Goal: Task Accomplishment & Management: Use online tool/utility

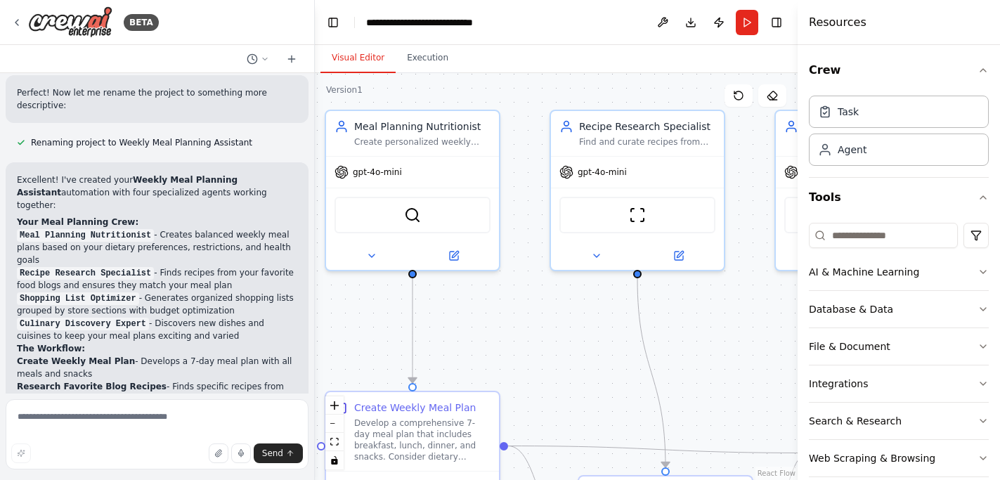
scroll to position [977, 0]
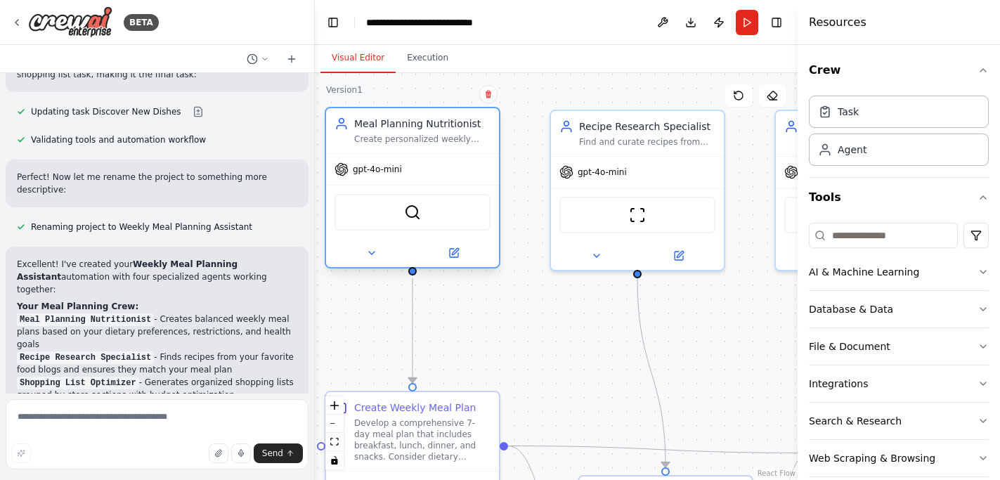
click at [432, 176] on div "gpt-4o-mini" at bounding box center [412, 169] width 173 height 31
click at [413, 223] on div "SerperDevTool" at bounding box center [413, 212] width 156 height 37
click at [376, 247] on button at bounding box center [371, 253] width 79 height 17
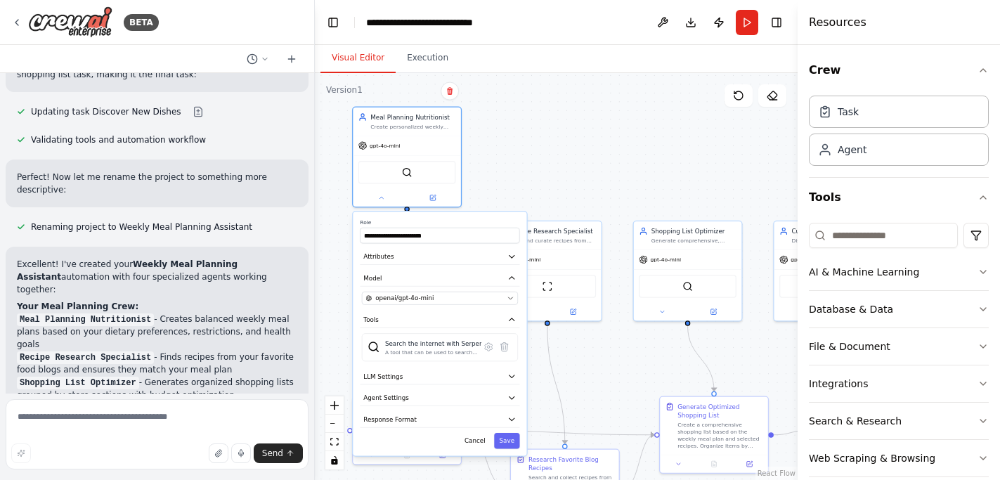
drag, startPoint x: 428, startPoint y: 451, endPoint x: 430, endPoint y: 333, distance: 118.1
click at [430, 333] on div "**********" at bounding box center [440, 334] width 174 height 244
click at [400, 371] on button "LLM Settings" at bounding box center [440, 376] width 160 height 16
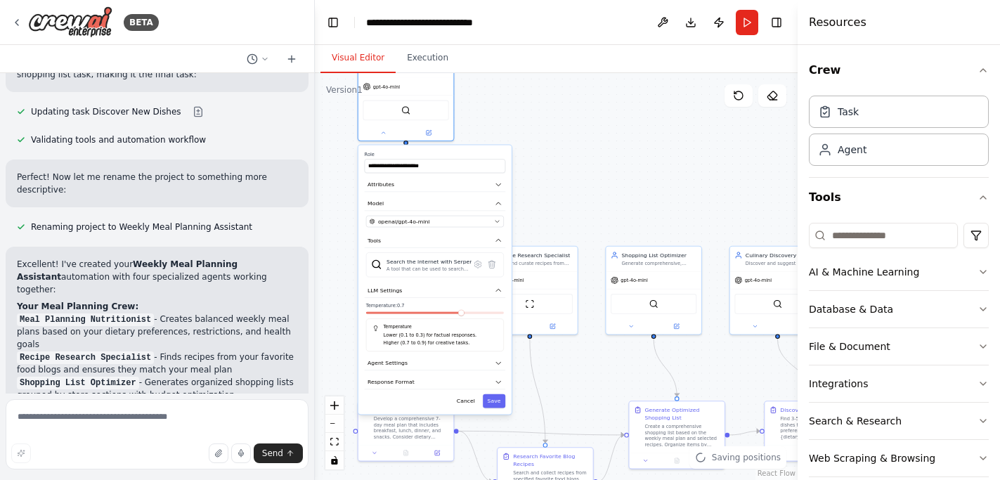
drag, startPoint x: 401, startPoint y: 444, endPoint x: 406, endPoint y: 342, distance: 102.1
click at [406, 342] on div "**********" at bounding box center [435, 280] width 153 height 269
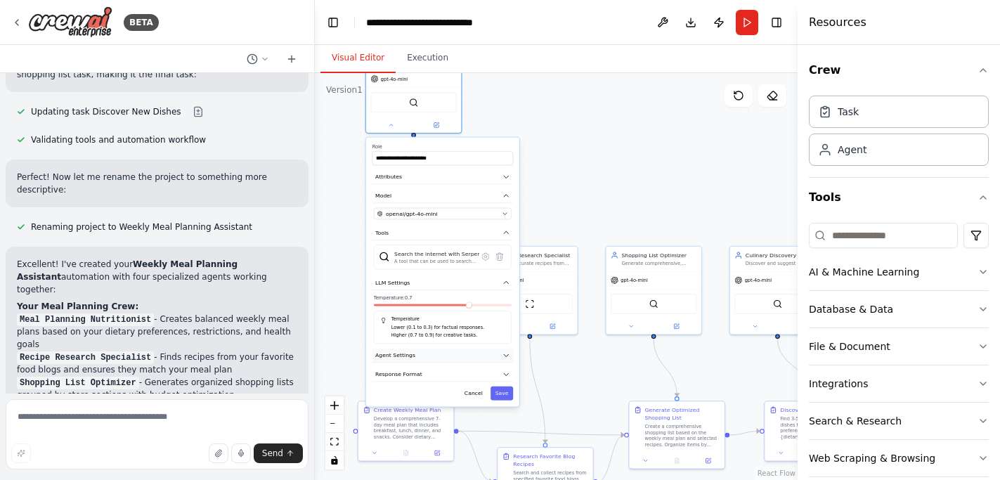
click at [399, 349] on button "Agent Settings" at bounding box center [443, 356] width 141 height 14
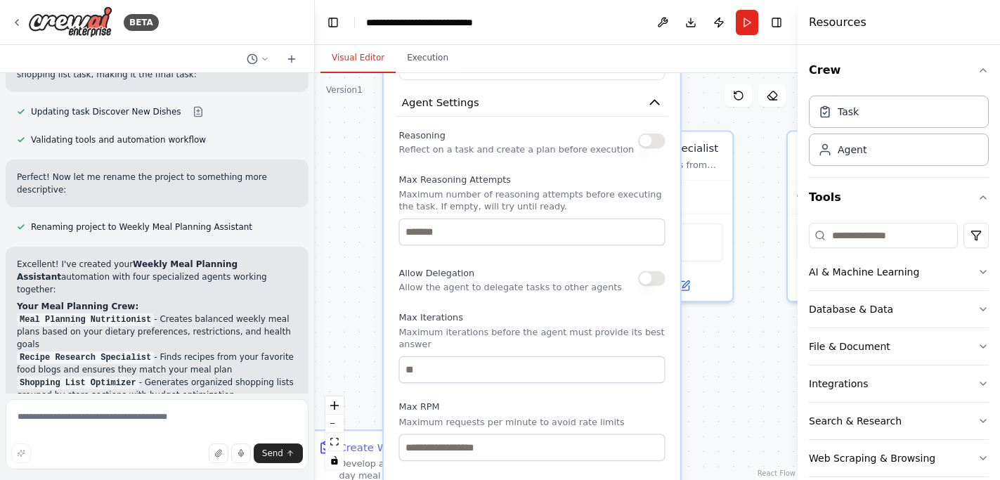
drag, startPoint x: 415, startPoint y: 390, endPoint x: 477, endPoint y: 150, distance: 247.6
click at [477, 150] on p "Reflect on a task and create a plan before execution" at bounding box center [517, 150] width 236 height 12
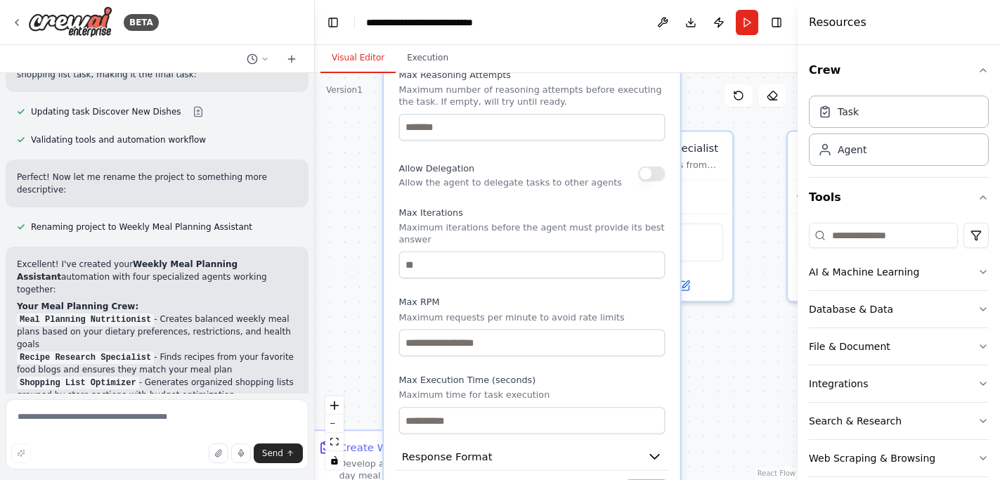
drag, startPoint x: 513, startPoint y: 323, endPoint x: 513, endPoint y: 221, distance: 102.6
click at [513, 222] on div "Max Iterations Maximum iterations before the agent must provide its best answer" at bounding box center [532, 243] width 266 height 72
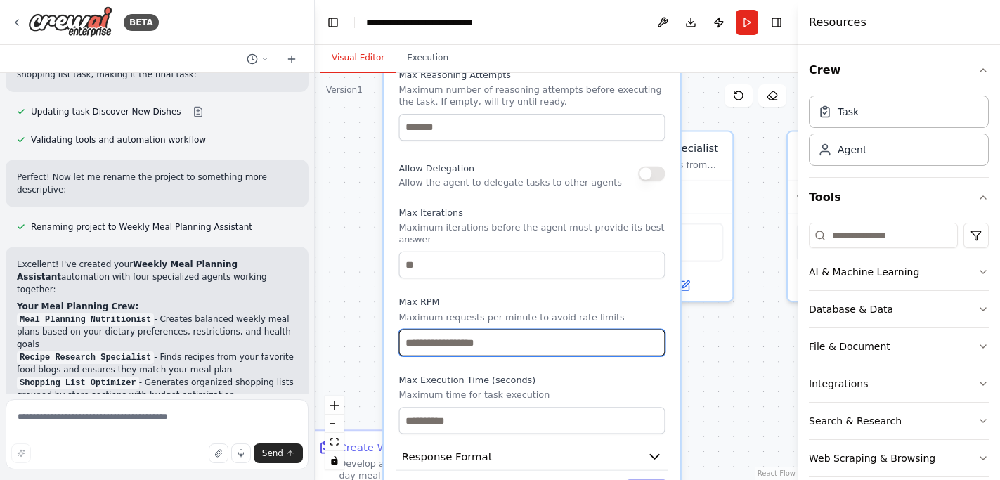
drag, startPoint x: 501, startPoint y: 349, endPoint x: 499, endPoint y: 217, distance: 131.5
click at [501, 219] on div "Reasoning Reflect on a task and create a plan before execution Max Reasoning At…" at bounding box center [532, 227] width 266 height 413
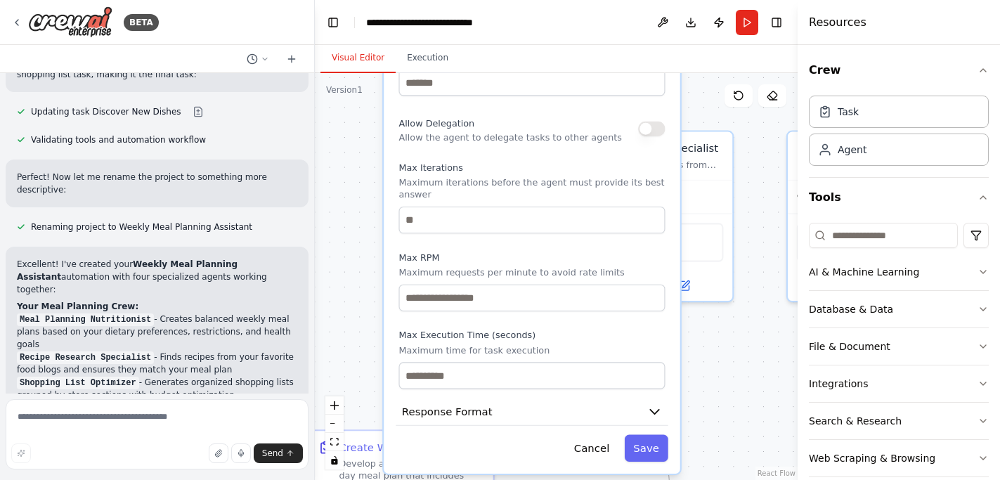
drag, startPoint x: 499, startPoint y: 311, endPoint x: 499, endPoint y: 115, distance: 196.2
click at [499, 252] on div "Max RPM Maximum requests per minute to avoid rate limits" at bounding box center [532, 282] width 266 height 60
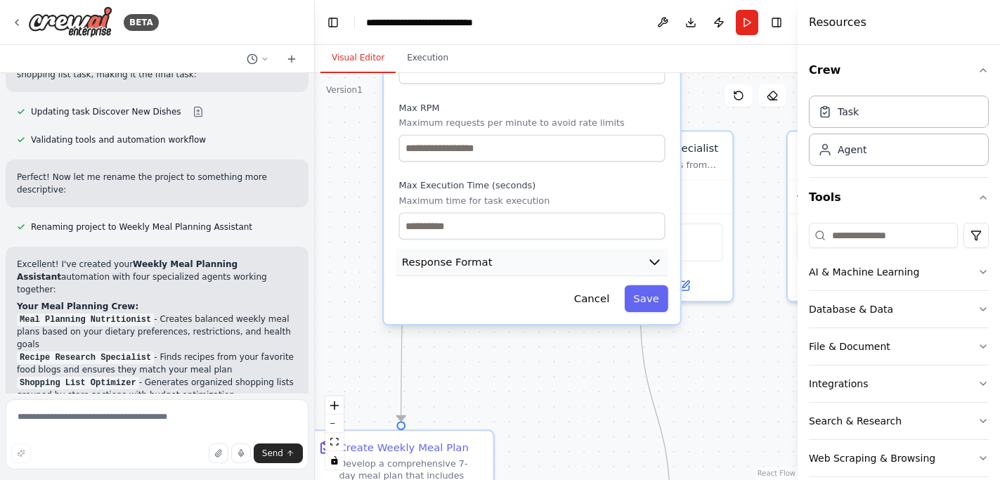
click at [456, 258] on span "Response Format" at bounding box center [447, 262] width 91 height 15
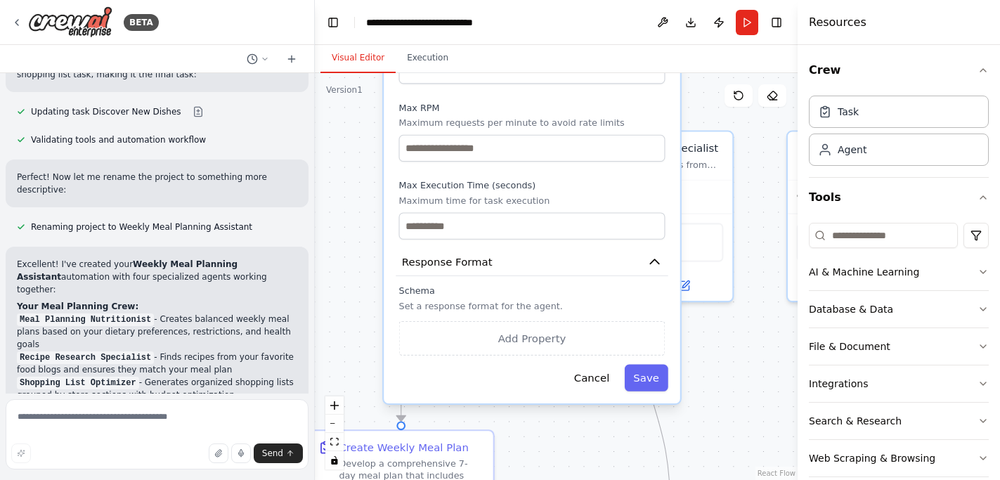
drag, startPoint x: 497, startPoint y: 195, endPoint x: 496, endPoint y: 441, distance: 245.4
click at [497, 207] on p "Maximum time for task execution" at bounding box center [532, 201] width 266 height 12
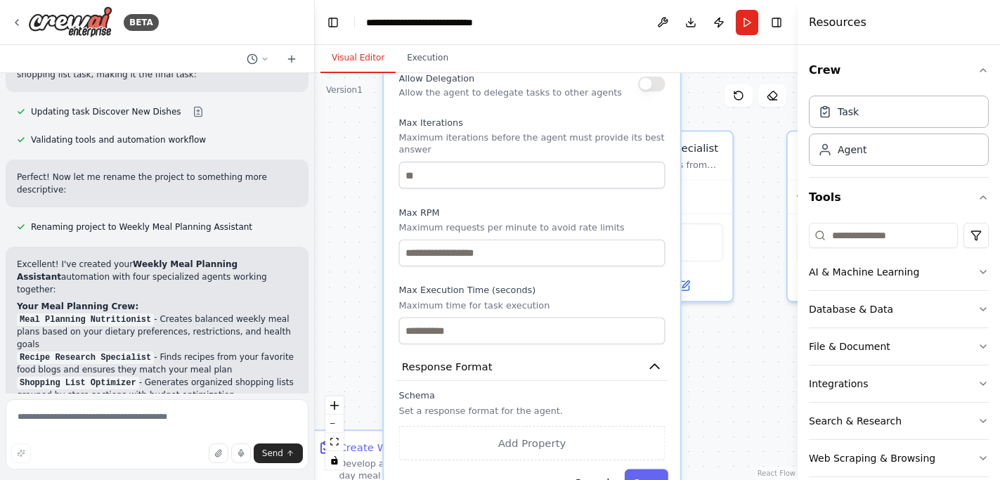
drag, startPoint x: 523, startPoint y: 405, endPoint x: 527, endPoint y: 265, distance: 140.0
click at [527, 268] on div "Reasoning Reflect on a task and create a plan before execution Max Reasoning At…" at bounding box center [532, 137] width 266 height 413
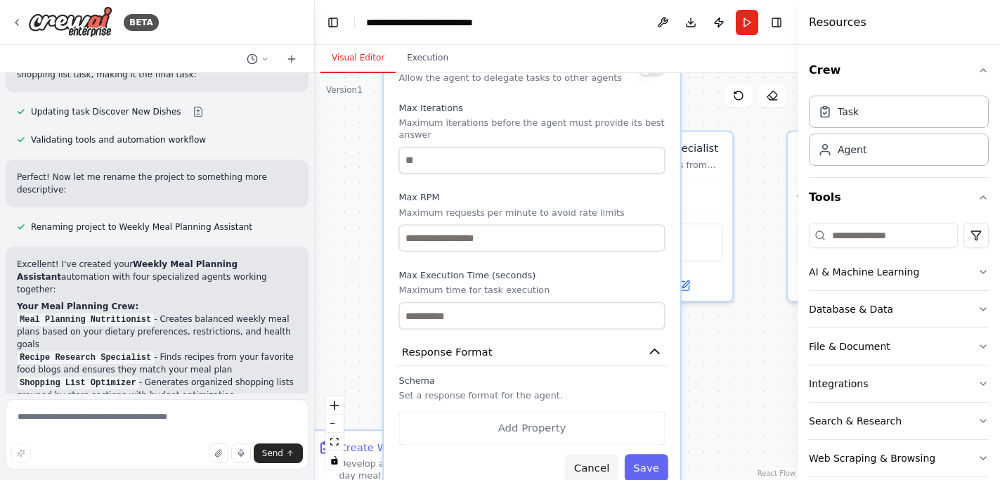
click at [601, 473] on button "Cancel" at bounding box center [591, 467] width 53 height 27
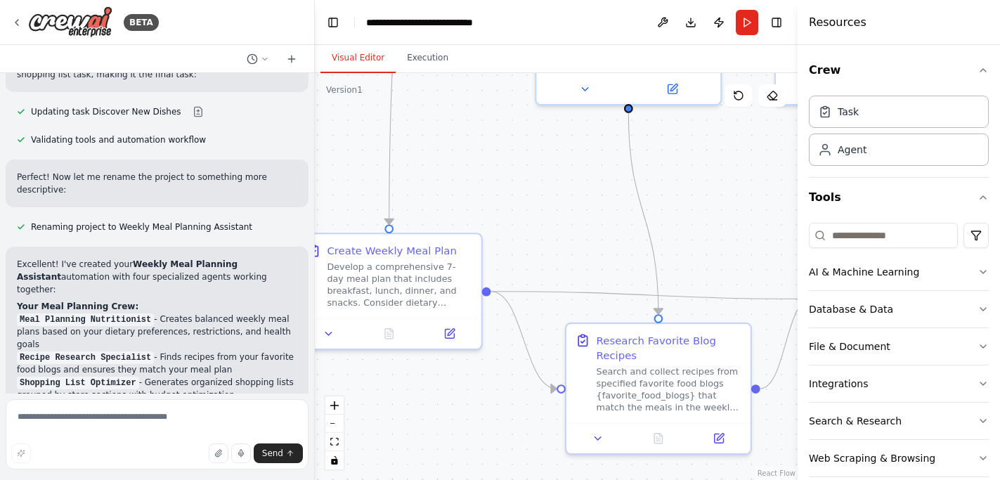
drag, startPoint x: 664, startPoint y: 392, endPoint x: 666, endPoint y: 193, distance: 199.7
click at [666, 193] on div ".deletable-edge-delete-btn { width: 20px; height: 20px; border: 0px solid #ffff…" at bounding box center [556, 276] width 483 height 407
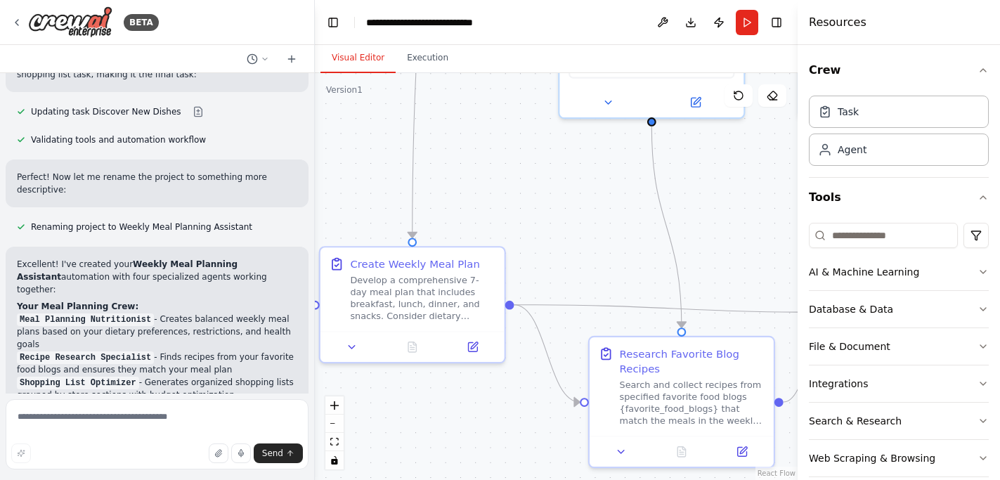
drag, startPoint x: 560, startPoint y: 252, endPoint x: 642, endPoint y: 419, distance: 186.1
click at [642, 417] on div ".deletable-edge-delete-btn { width: 20px; height: 20px; border: 0px solid #ffff…" at bounding box center [556, 276] width 483 height 407
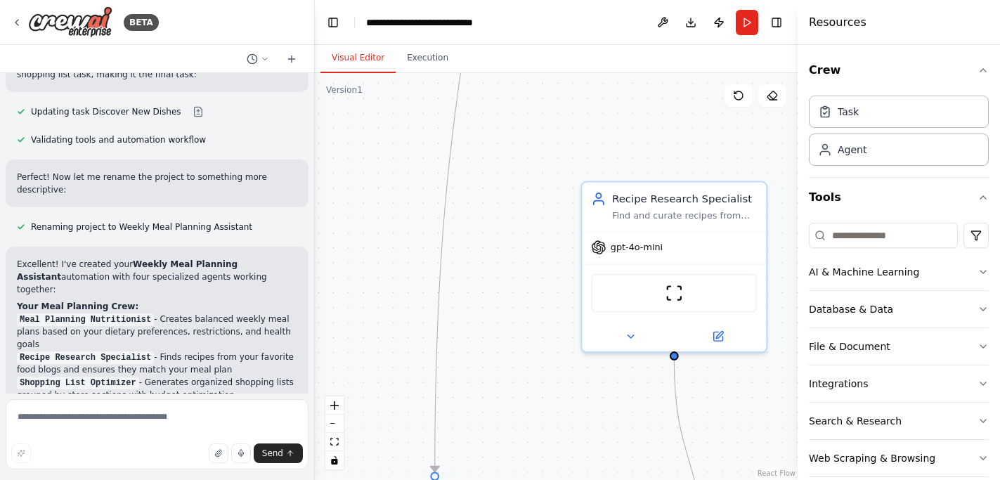
drag, startPoint x: 537, startPoint y: 231, endPoint x: 432, endPoint y: 363, distance: 168.7
click at [434, 363] on div ".deletable-edge-delete-btn { width: 20px; height: 20px; border: 0px solid #ffff…" at bounding box center [556, 276] width 483 height 407
drag, startPoint x: 533, startPoint y: 227, endPoint x: 563, endPoint y: 558, distance: 332.5
click at [563, 479] on html "BETA Develop a crew that creates weekly meal plans based on your dietary prefer…" at bounding box center [500, 240] width 1000 height 480
drag, startPoint x: 588, startPoint y: 261, endPoint x: 572, endPoint y: 445, distance: 184.9
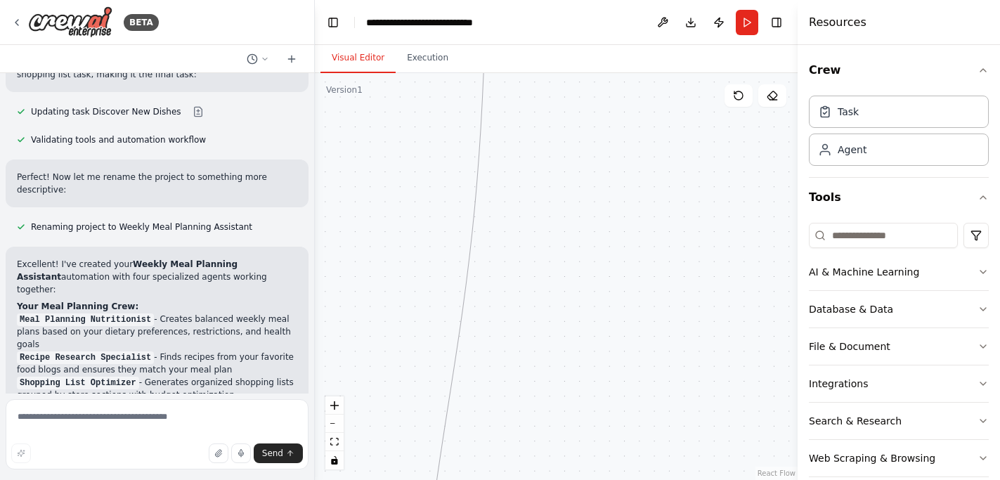
click at [572, 445] on div ".deletable-edge-delete-btn { width: 20px; height: 20px; border: 0px solid #ffff…" at bounding box center [556, 276] width 483 height 407
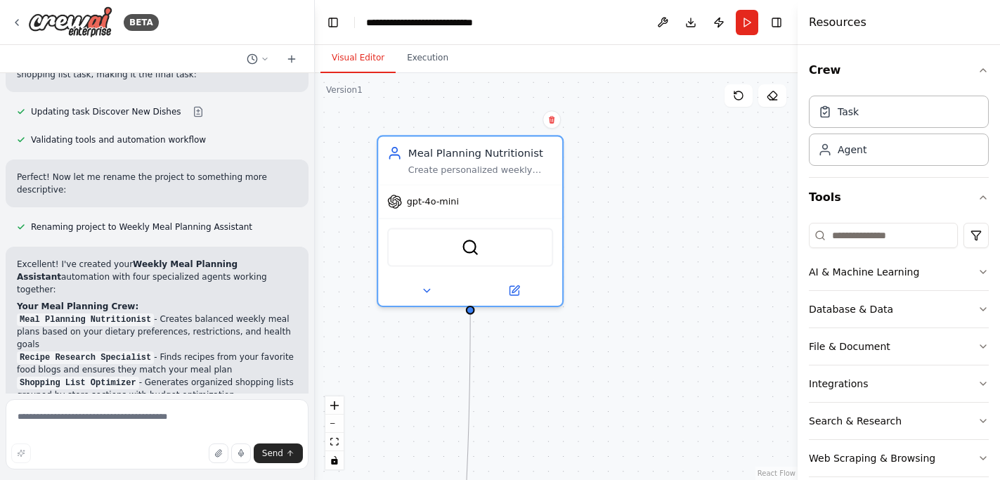
drag, startPoint x: 555, startPoint y: 136, endPoint x: 558, endPoint y: 374, distance: 237.6
click at [557, 374] on div ".deletable-edge-delete-btn { width: 20px; height: 20px; border: 0px solid #ffff…" at bounding box center [556, 276] width 483 height 407
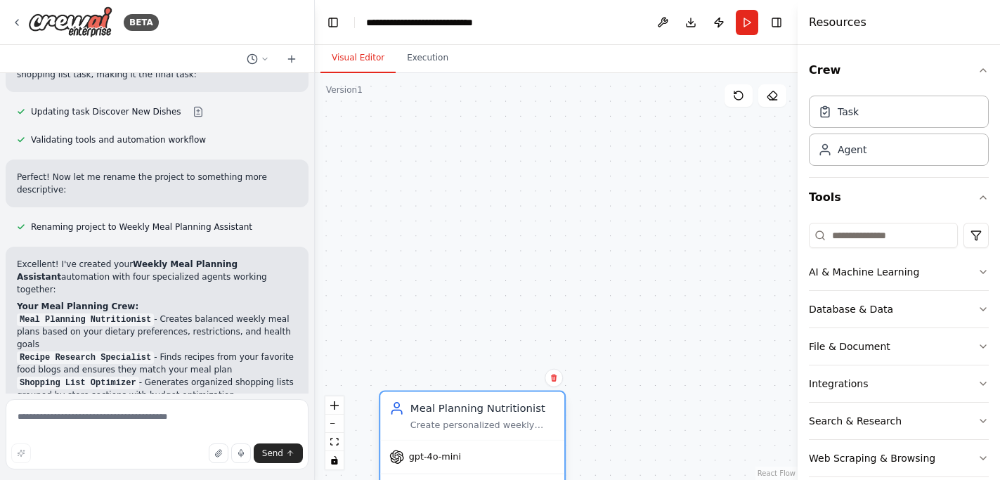
drag, startPoint x: 509, startPoint y: 217, endPoint x: 509, endPoint y: 468, distance: 250.3
click at [509, 468] on div "gpt-4o-mini" at bounding box center [472, 457] width 184 height 33
drag, startPoint x: 621, startPoint y: 353, endPoint x: 621, endPoint y: 122, distance: 230.6
click at [621, 122] on div ".deletable-edge-delete-btn { width: 20px; height: 20px; border: 0px solid #ffff…" at bounding box center [556, 276] width 483 height 407
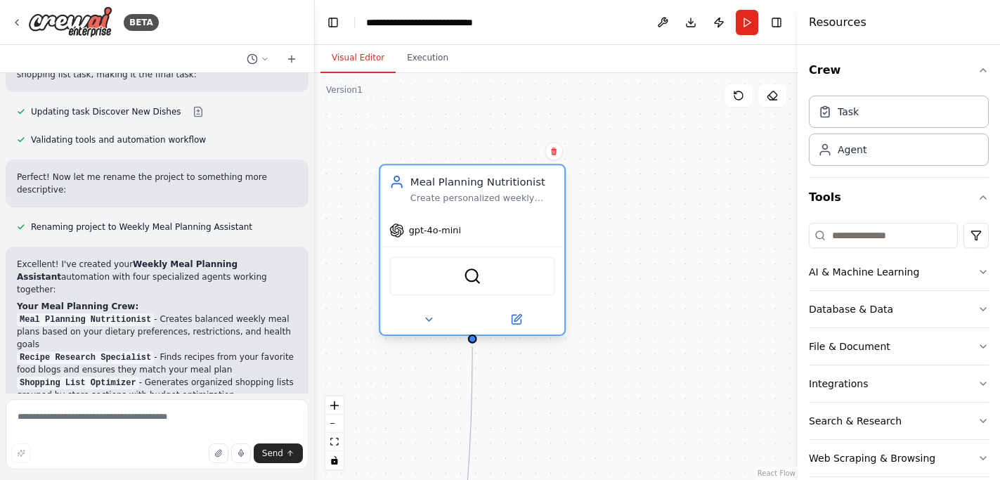
click at [443, 271] on div "SerperDevTool" at bounding box center [472, 276] width 166 height 39
click at [457, 295] on div "SerperDevTool" at bounding box center [472, 276] width 166 height 39
click at [479, 281] on img at bounding box center [472, 276] width 18 height 18
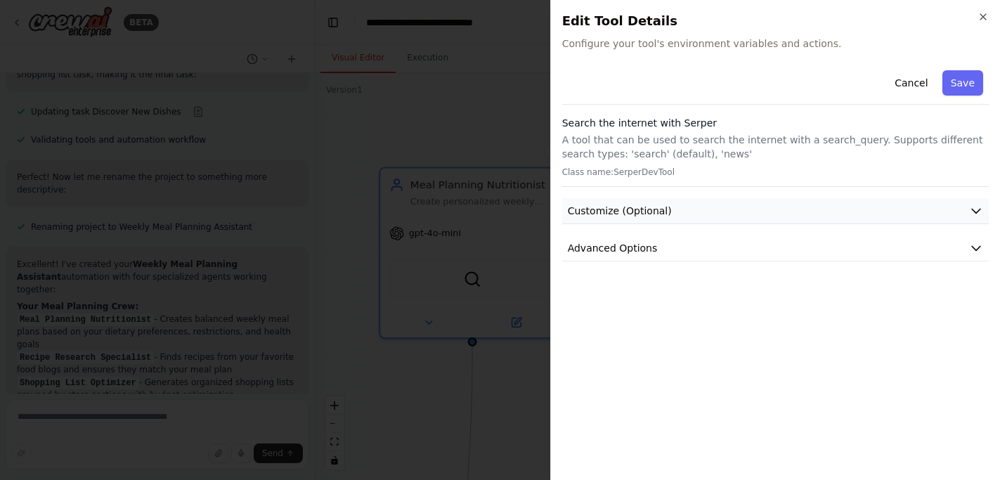
click at [605, 210] on span "Customize (Optional)" at bounding box center [620, 211] width 104 height 14
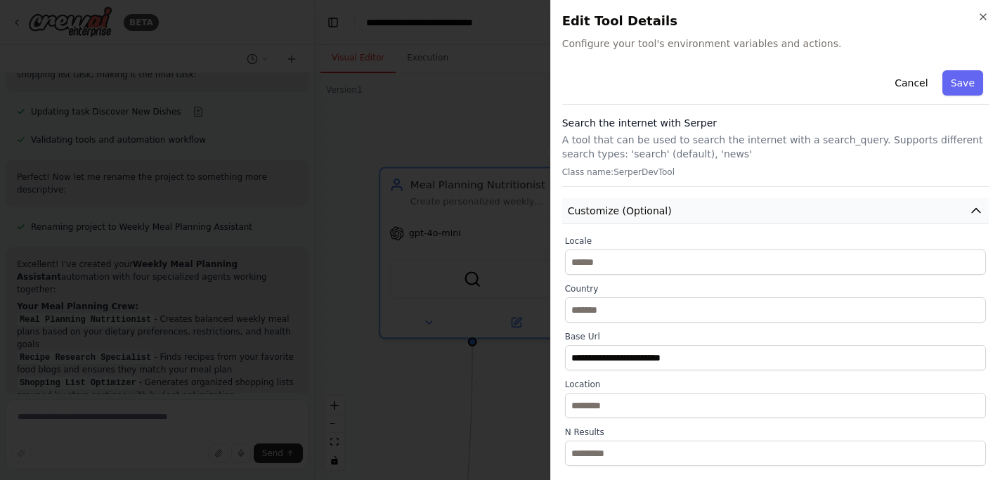
click at [610, 209] on span "Customize (Optional)" at bounding box center [620, 211] width 104 height 14
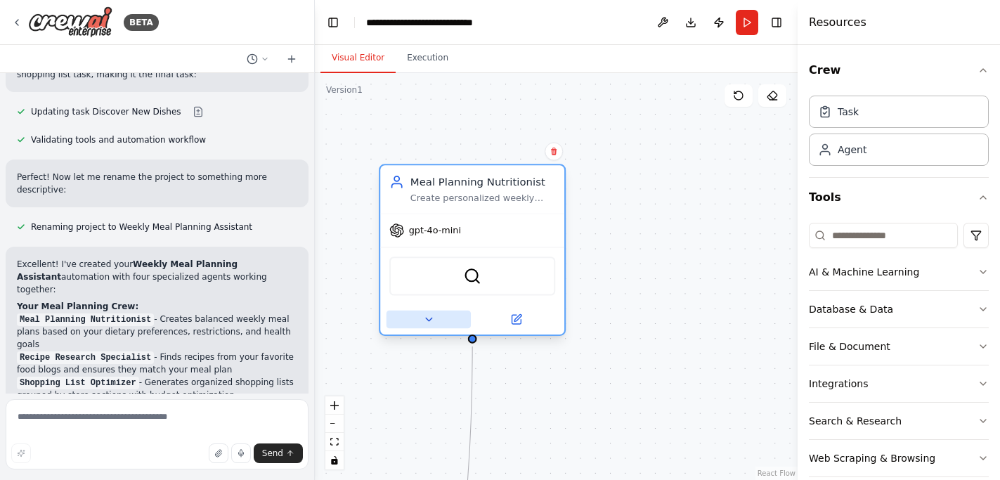
click at [417, 321] on button at bounding box center [429, 320] width 84 height 18
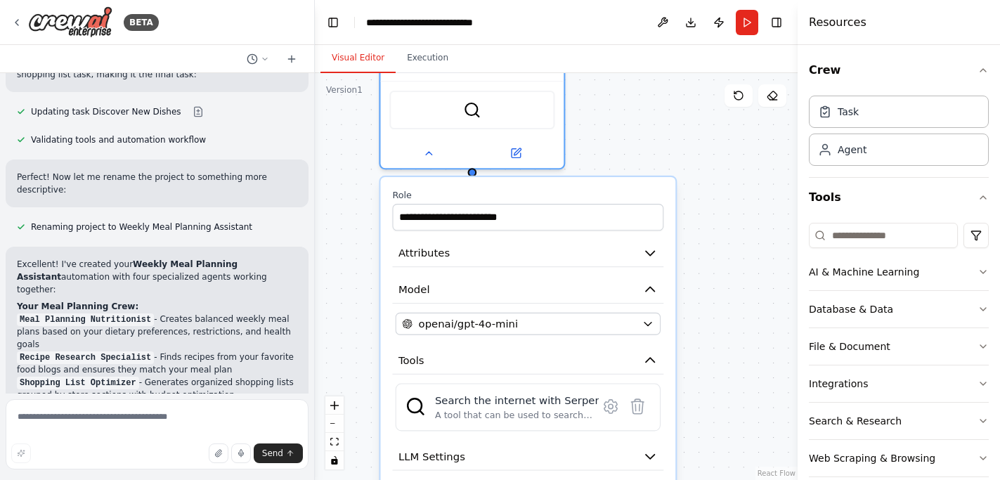
drag, startPoint x: 372, startPoint y: 412, endPoint x: 371, endPoint y: 242, distance: 170.1
click at [371, 242] on div ".deletable-edge-delete-btn { width: 20px; height: 20px; border: 0px solid #ffff…" at bounding box center [556, 276] width 483 height 407
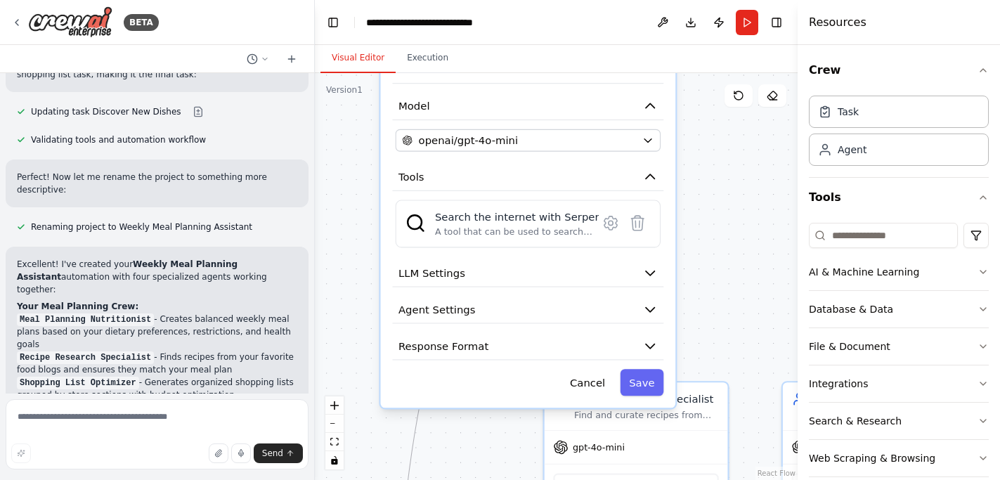
drag, startPoint x: 371, startPoint y: 337, endPoint x: 372, endPoint y: 155, distance: 182.1
click at [372, 155] on div ".deletable-edge-delete-btn { width: 20px; height: 20px; border: 0px solid #ffff…" at bounding box center [556, 276] width 483 height 407
click at [442, 274] on span "LLM Settings" at bounding box center [432, 273] width 67 height 15
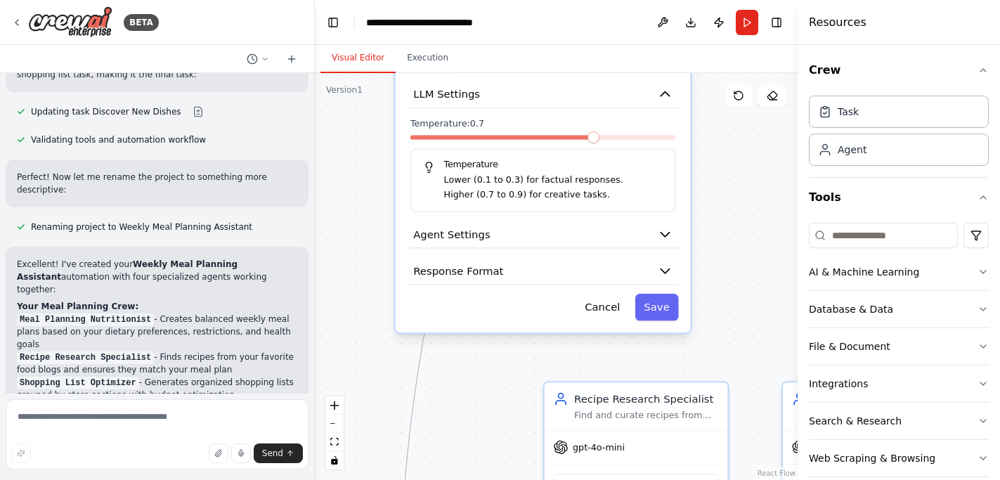
drag, startPoint x: 389, startPoint y: 332, endPoint x: 404, endPoint y: 149, distance: 183.4
click at [404, 149] on div "**********" at bounding box center [543, 74] width 295 height 518
click at [442, 244] on button "Agent Settings" at bounding box center [543, 234] width 271 height 27
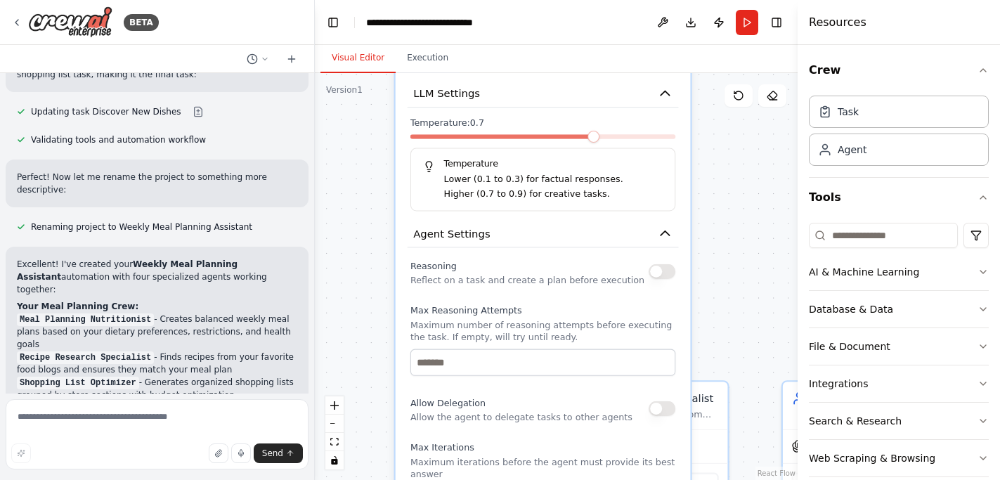
drag, startPoint x: 382, startPoint y: 340, endPoint x: 392, endPoint y: 111, distance: 228.7
click at [392, 112] on div ".deletable-edge-delete-btn { width: 20px; height: 20px; border: 0px solid #ffff…" at bounding box center [556, 276] width 483 height 407
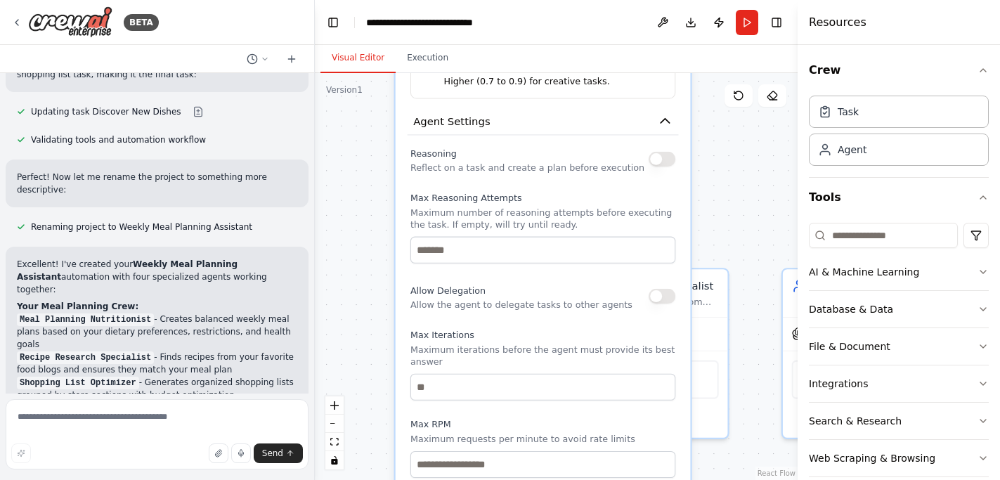
drag, startPoint x: 386, startPoint y: 194, endPoint x: 376, endPoint y: 375, distance: 181.0
click at [376, 375] on div ".deletable-edge-delete-btn { width: 20px; height: 20px; border: 0px solid #ffff…" at bounding box center [556, 276] width 483 height 407
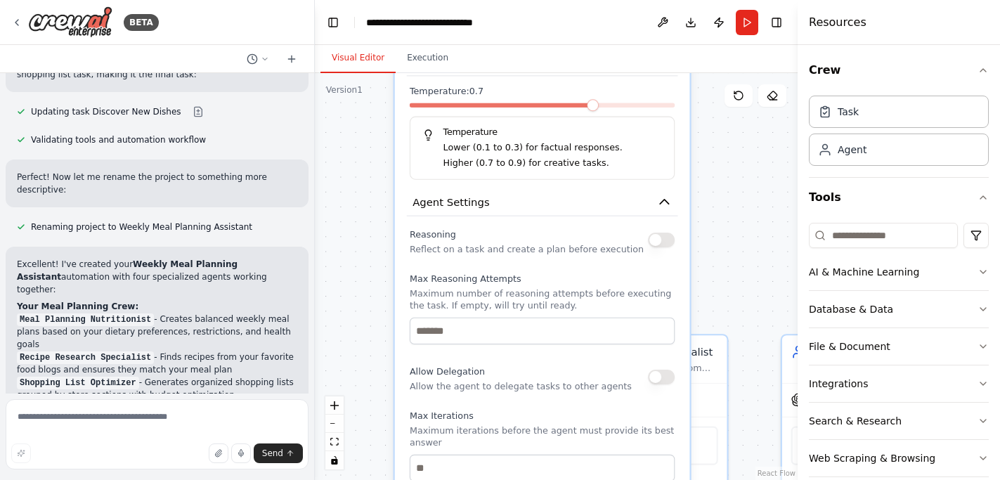
drag, startPoint x: 394, startPoint y: 176, endPoint x: 393, endPoint y: 314, distance: 137.8
click at [393, 311] on div ".deletable-edge-delete-btn { width: 20px; height: 20px; border: 0px solid #ffff…" at bounding box center [556, 276] width 483 height 407
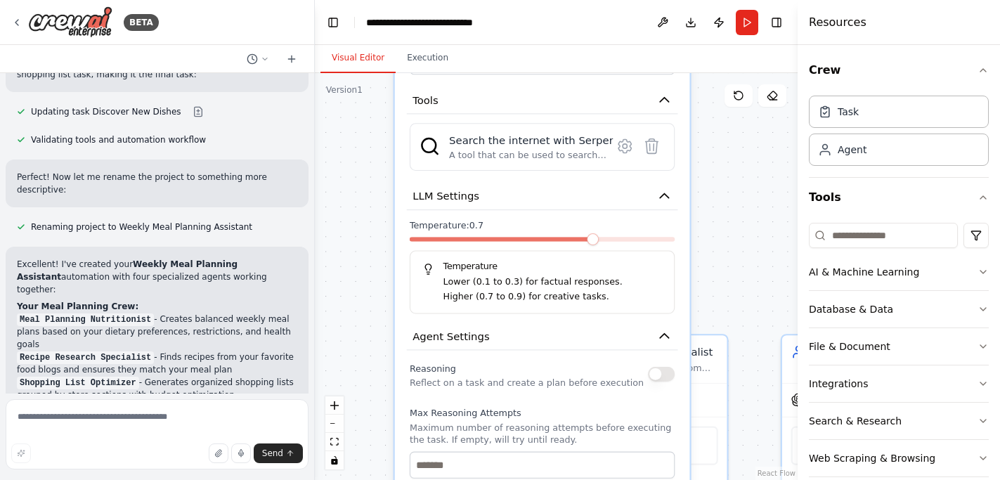
drag, startPoint x: 401, startPoint y: 276, endPoint x: 401, endPoint y: 366, distance: 90.0
click at [401, 366] on div "**********" at bounding box center [542, 386] width 295 height 938
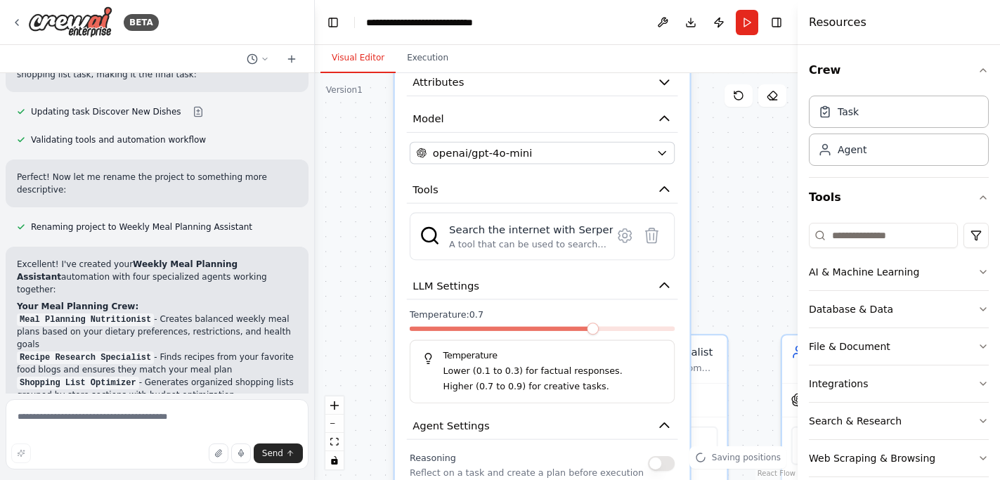
click at [503, 266] on div "**********" at bounding box center [542, 475] width 295 height 938
click at [534, 243] on div "A tool that can be used to search the internet with a search_query. Supports di…" at bounding box center [531, 244] width 165 height 12
click at [620, 240] on icon at bounding box center [625, 235] width 13 height 13
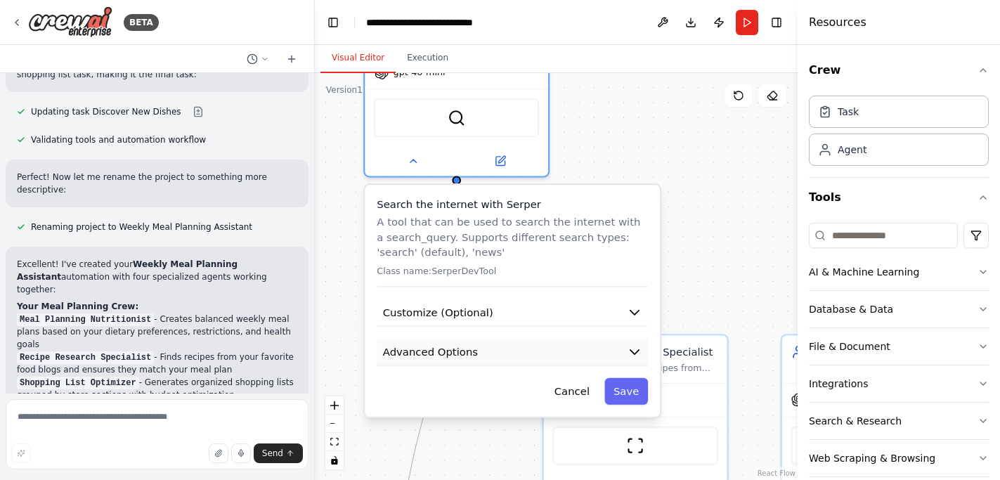
drag, startPoint x: 512, startPoint y: 186, endPoint x: 505, endPoint y: 402, distance: 216.7
click at [505, 366] on button "Advanced Options" at bounding box center [512, 351] width 271 height 27
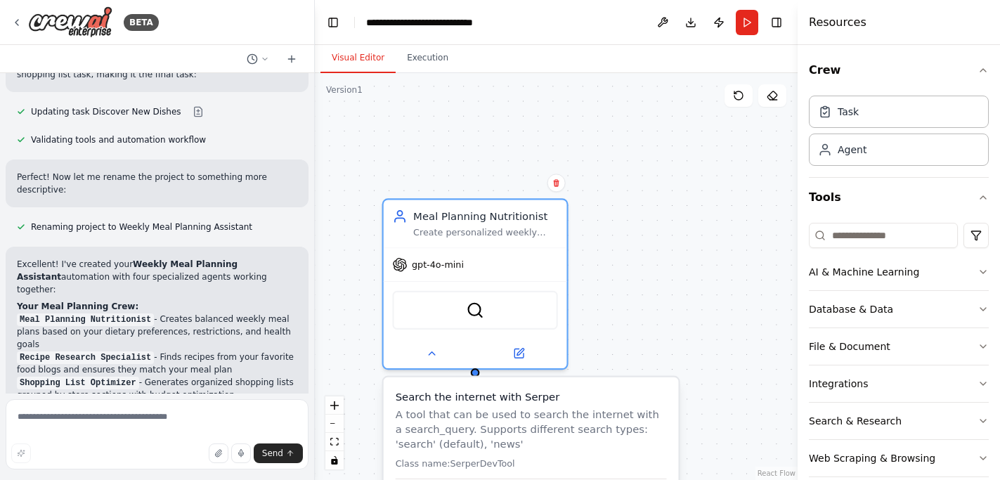
drag, startPoint x: 634, startPoint y: 192, endPoint x: 623, endPoint y: 339, distance: 147.4
click at [623, 340] on div ".deletable-edge-delete-btn { width: 20px; height: 20px; border: 0px solid #ffff…" at bounding box center [556, 276] width 483 height 407
click at [510, 237] on div "Meal Planning Nutritionist Create personalized weekly meal plans based on dieta…" at bounding box center [475, 221] width 183 height 48
click at [510, 226] on div "Create personalized weekly meal plans based on dietary preferences {dietary_pre…" at bounding box center [485, 230] width 145 height 12
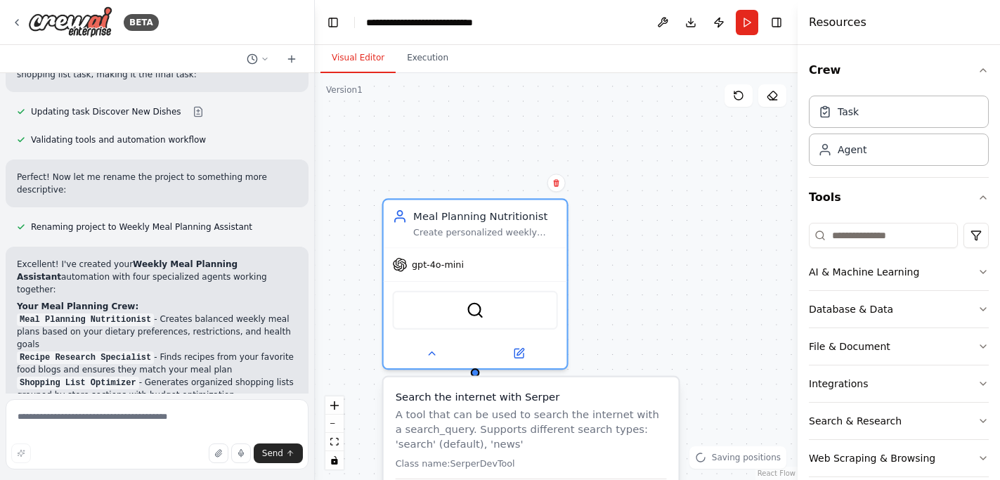
click at [628, 264] on div ".deletable-edge-delete-btn { width: 20px; height: 20px; border: 0px solid #ffff…" at bounding box center [556, 276] width 483 height 407
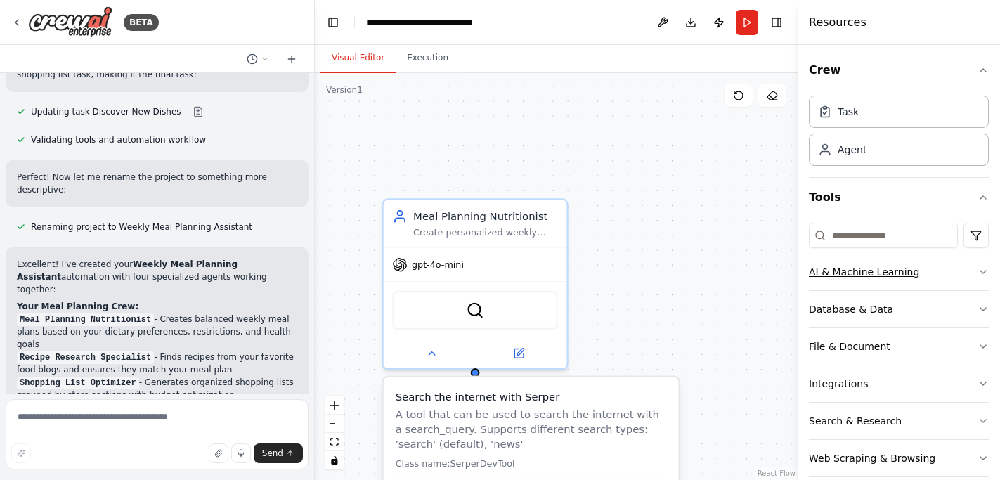
click at [899, 265] on div "AI & Machine Learning" at bounding box center [864, 272] width 110 height 14
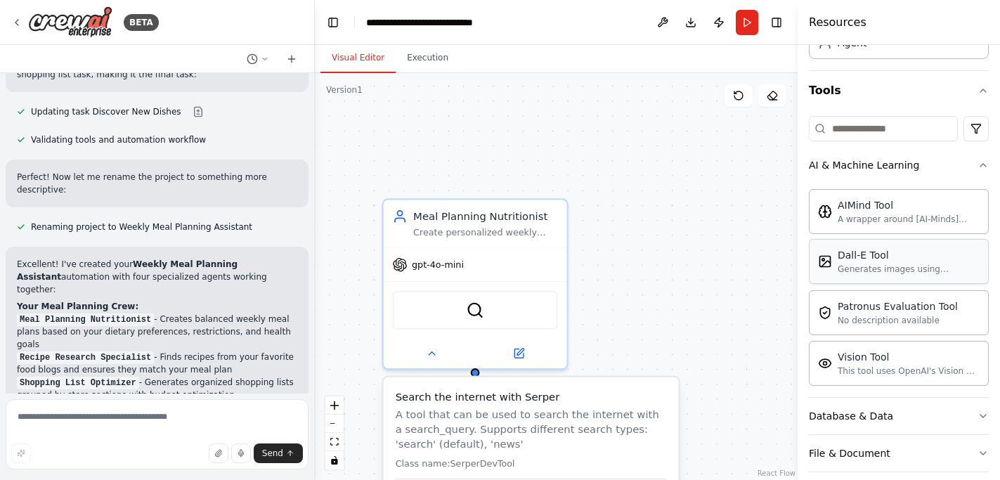
scroll to position [116, 0]
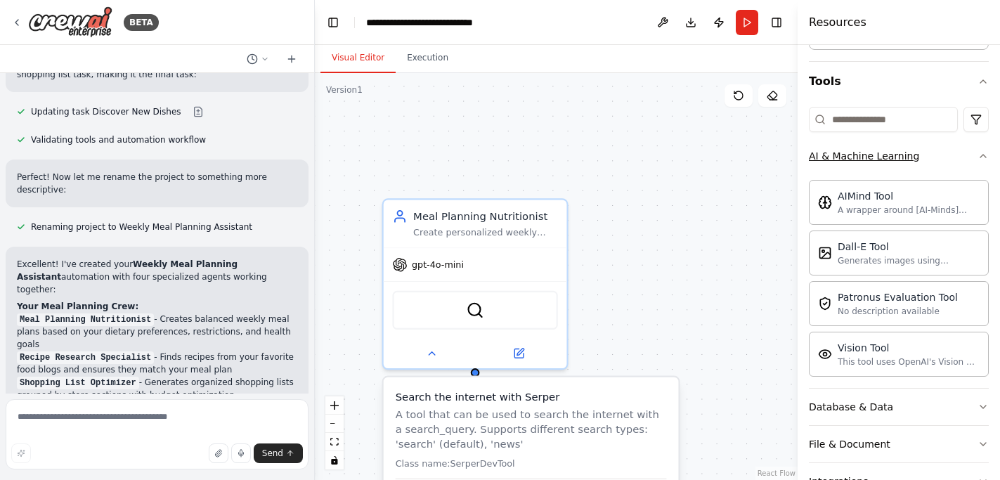
click at [967, 149] on button "AI & Machine Learning" at bounding box center [899, 156] width 180 height 37
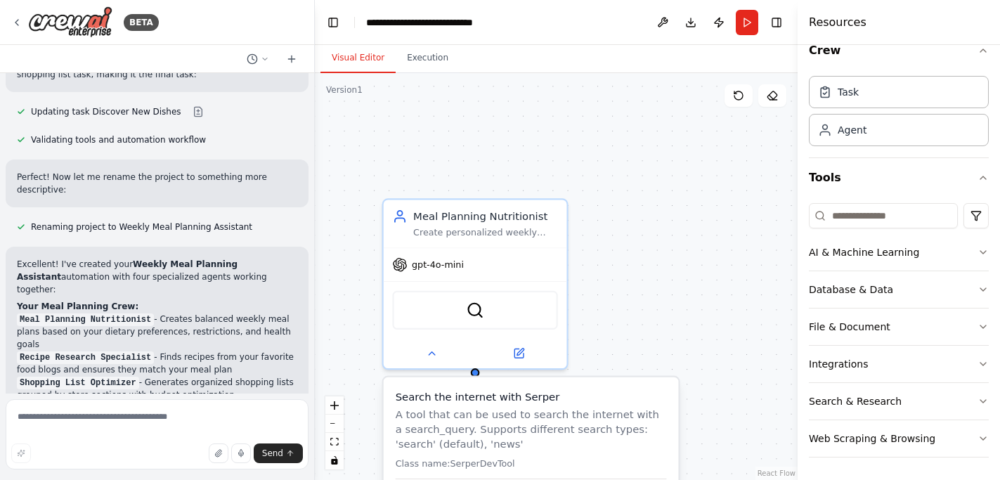
scroll to position [20, 0]
click at [914, 290] on button "Database & Data" at bounding box center [899, 289] width 180 height 37
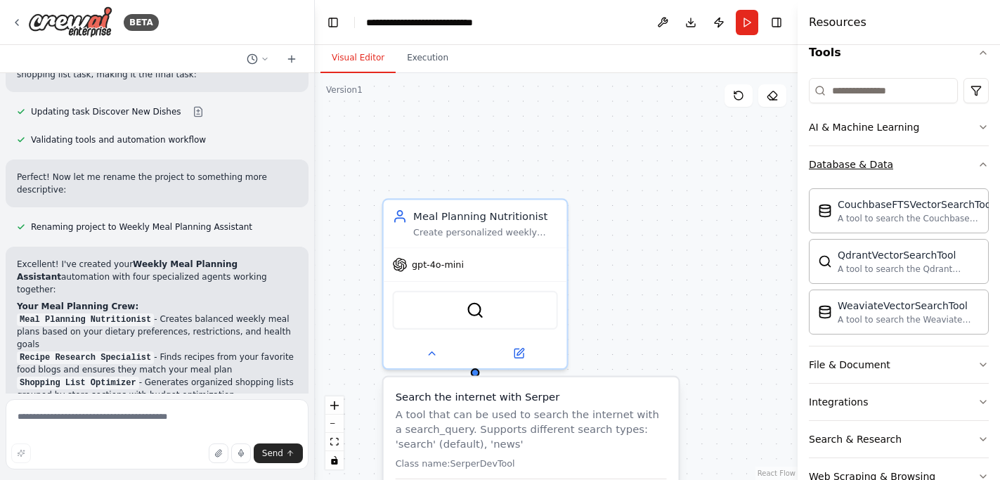
scroll to position [148, 0]
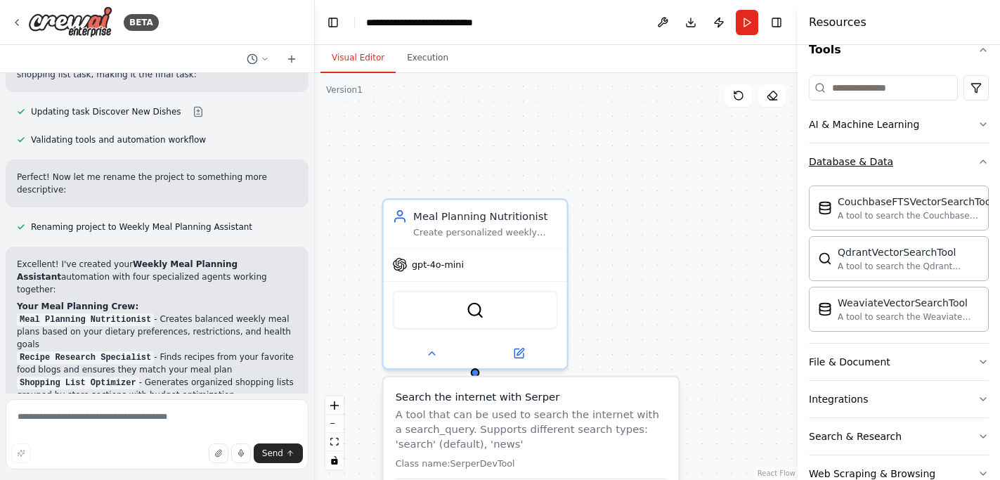
click at [948, 167] on button "Database & Data" at bounding box center [899, 161] width 180 height 37
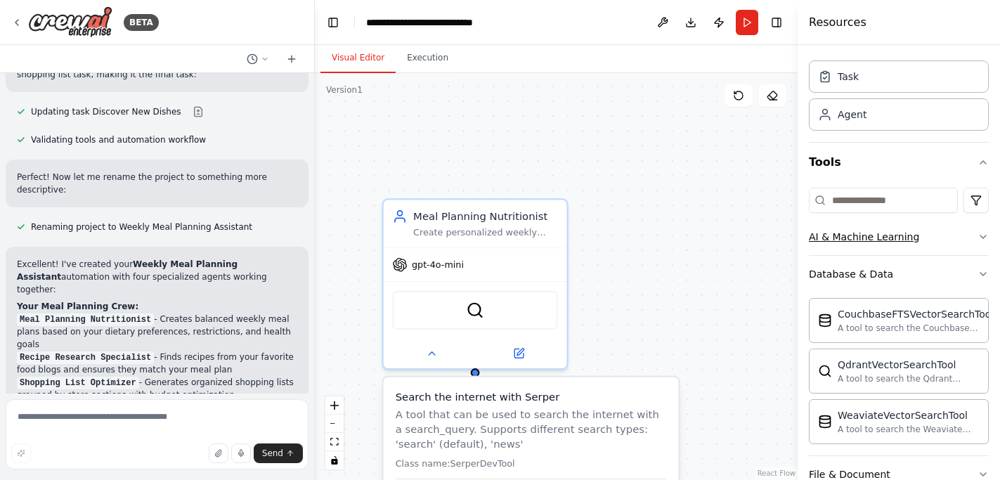
scroll to position [20, 0]
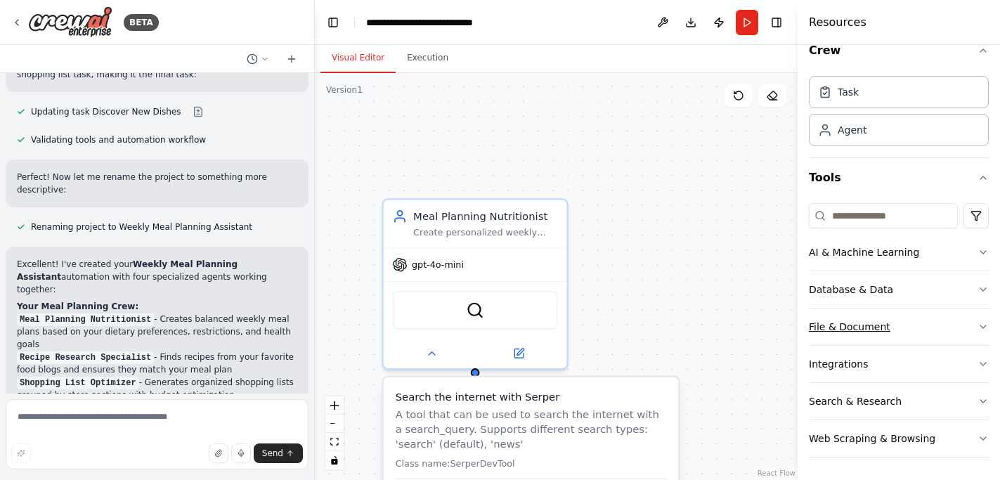
click at [894, 318] on button "File & Document" at bounding box center [899, 327] width 180 height 37
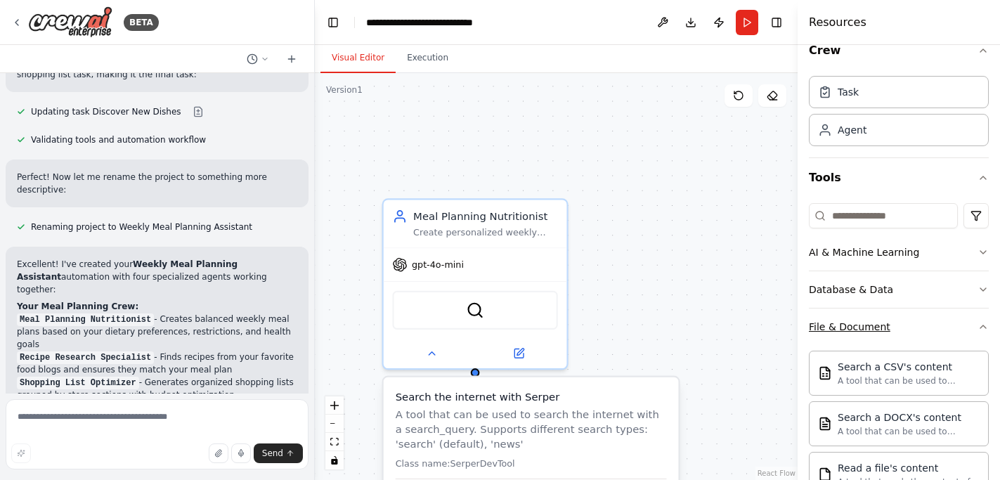
click at [898, 324] on button "File & Document" at bounding box center [899, 327] width 180 height 37
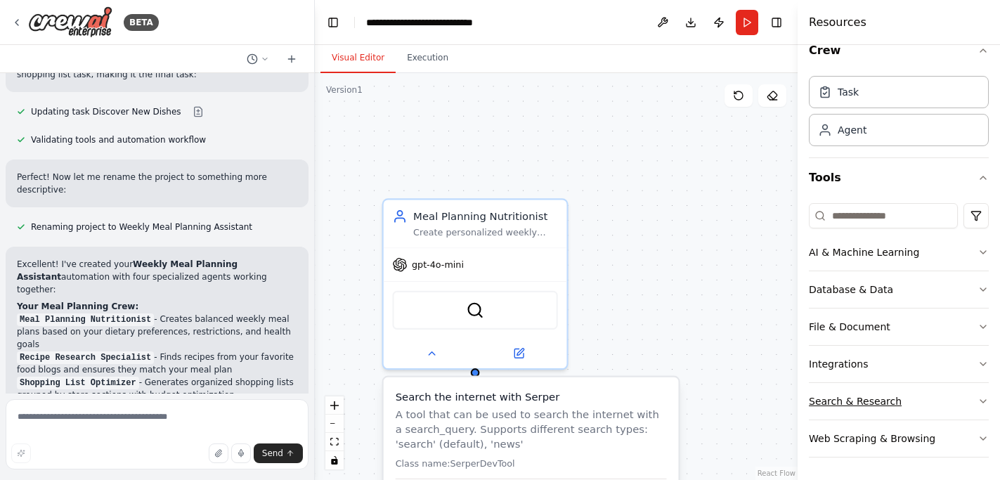
click at [896, 394] on div "Search & Research" at bounding box center [855, 401] width 93 height 14
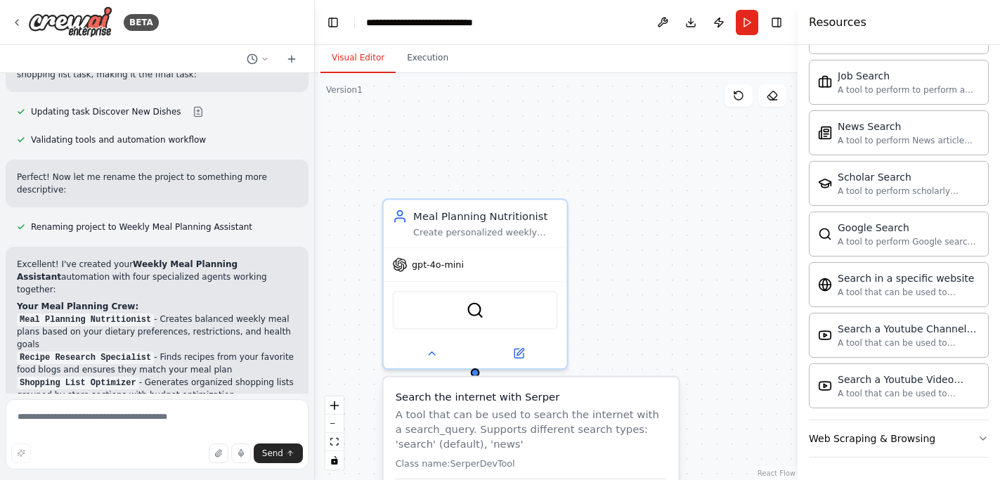
scroll to position [740, 0]
click at [927, 393] on div "A tool that can be used to semantic search a query from a Youtube Video content." at bounding box center [909, 392] width 142 height 11
drag, startPoint x: 686, startPoint y: 274, endPoint x: 441, endPoint y: 273, distance: 245.4
click at [441, 273] on div ".deletable-edge-delete-btn { width: 20px; height: 20px; border: 0px solid #ffff…" at bounding box center [556, 276] width 483 height 407
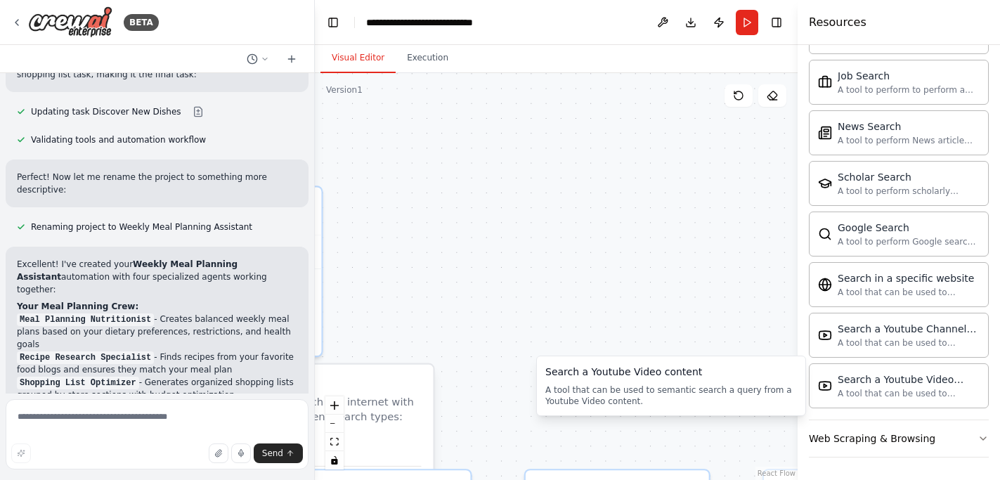
drag, startPoint x: 600, startPoint y: 346, endPoint x: 622, endPoint y: 125, distance: 221.8
click at [622, 125] on div ".deletable-edge-delete-btn { width: 20px; height: 20px; border: 0px solid #ffff…" at bounding box center [556, 276] width 483 height 407
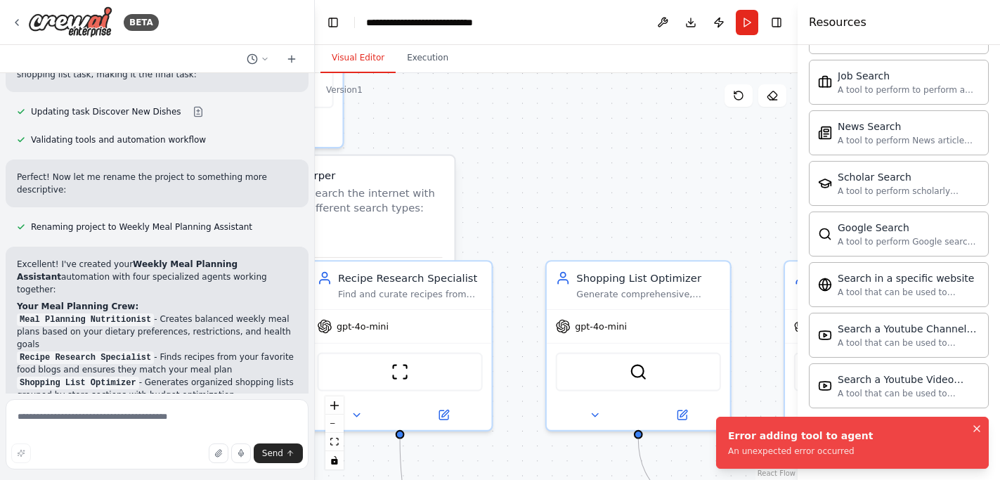
click at [980, 426] on icon "Notifications (F8)" at bounding box center [977, 428] width 11 height 11
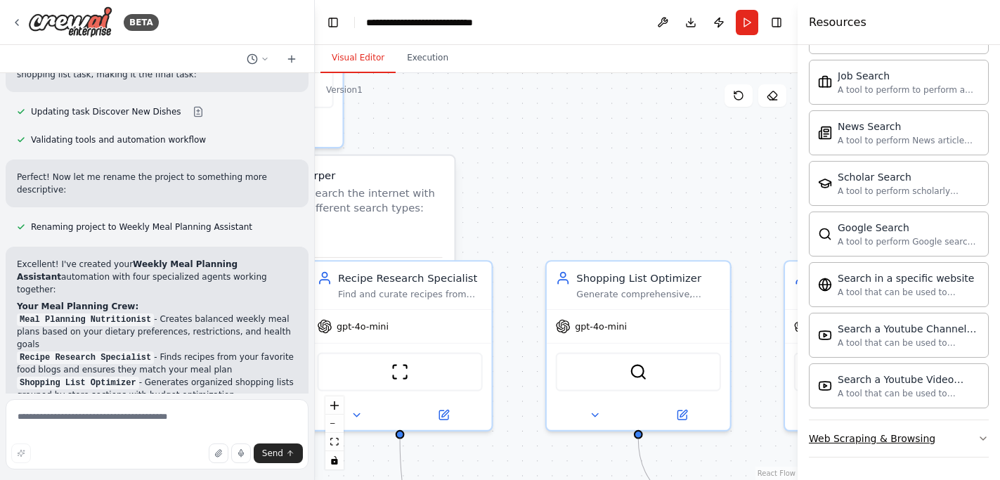
scroll to position [0, 0]
click at [898, 425] on button "Web Scraping & Browsing" at bounding box center [899, 438] width 180 height 37
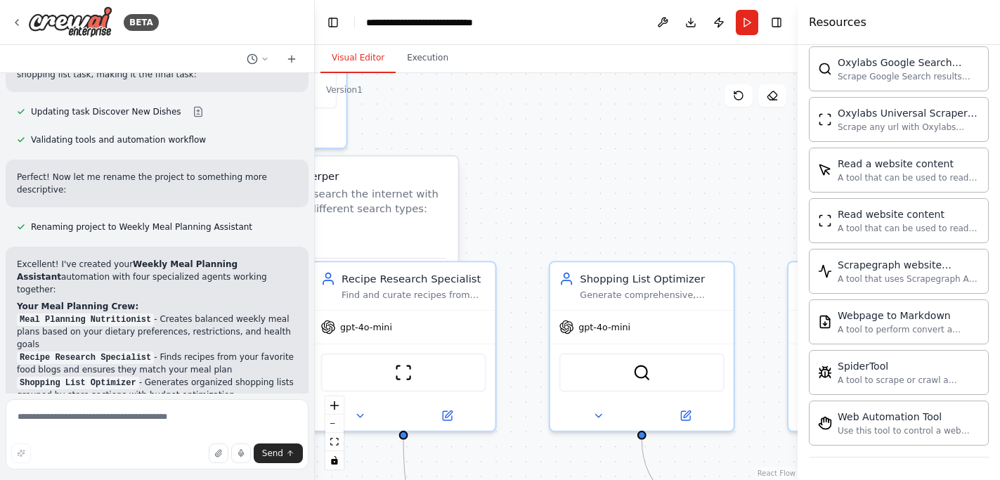
drag, startPoint x: 631, startPoint y: 203, endPoint x: 696, endPoint y: 254, distance: 82.7
click at [695, 254] on div ".deletable-edge-delete-btn { width: 20px; height: 20px; border: 0px solid #ffff…" at bounding box center [556, 276] width 483 height 407
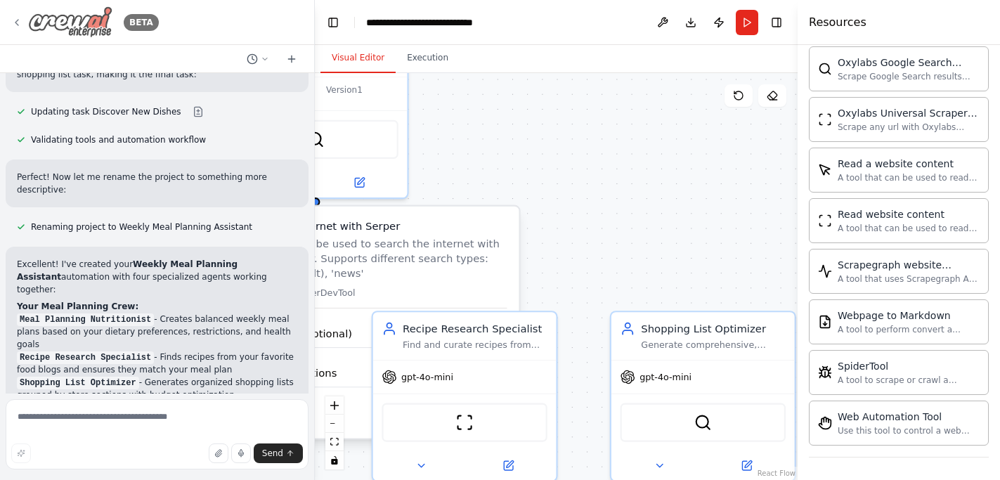
click at [81, 16] on img at bounding box center [70, 22] width 84 height 32
